Goal: Navigation & Orientation: Find specific page/section

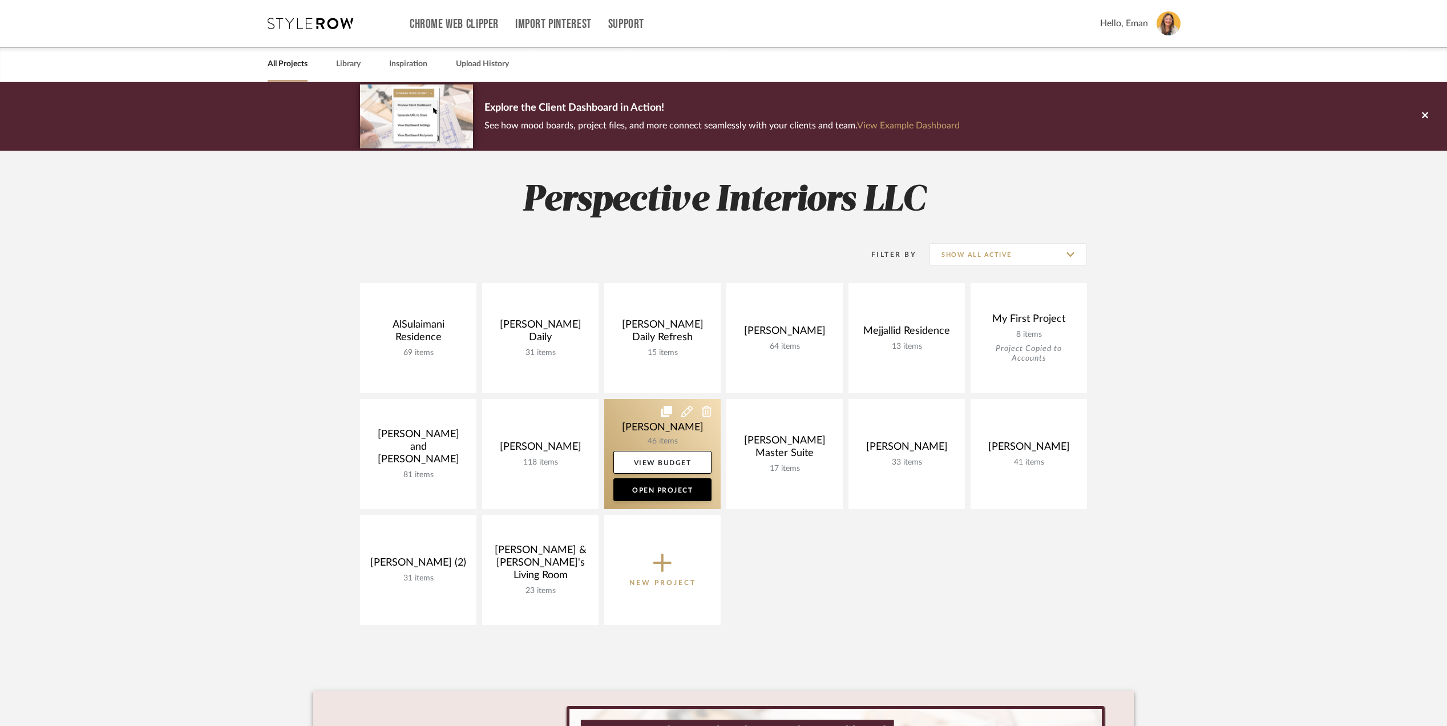
click at [646, 427] on link at bounding box center [662, 454] width 116 height 110
click at [624, 417] on link at bounding box center [662, 454] width 116 height 110
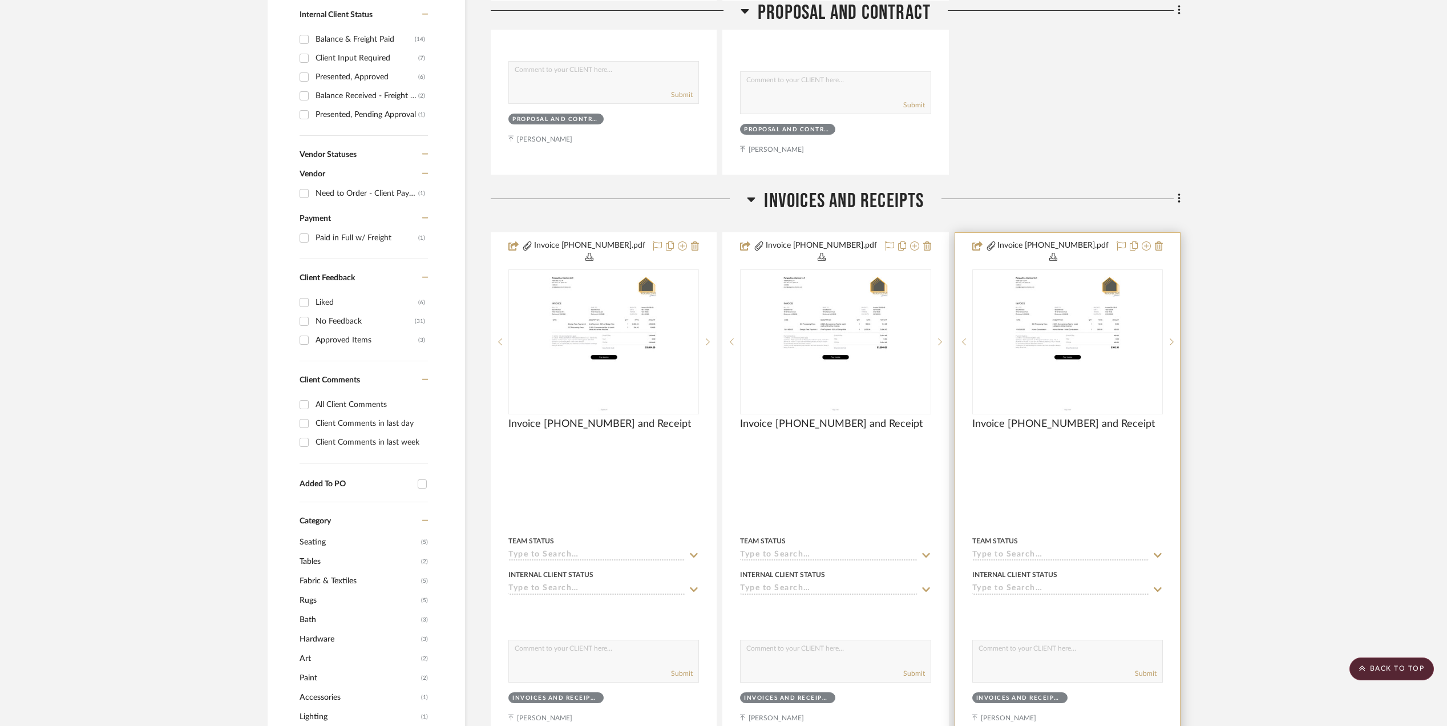
scroll to position [761, 0]
